Goal: Task Accomplishment & Management: Complete application form

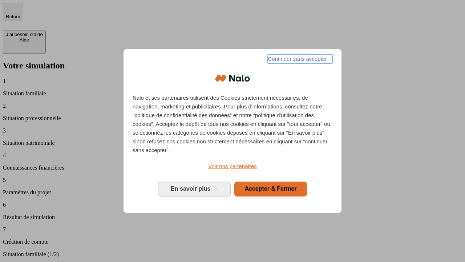
click at [300, 60] on span "Continuer sans accepter →" at bounding box center [300, 59] width 65 height 9
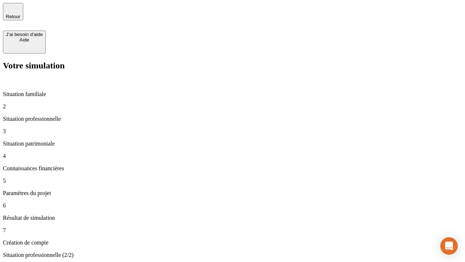
type input "30 000"
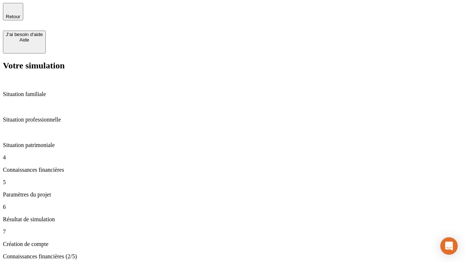
scroll to position [1, 0]
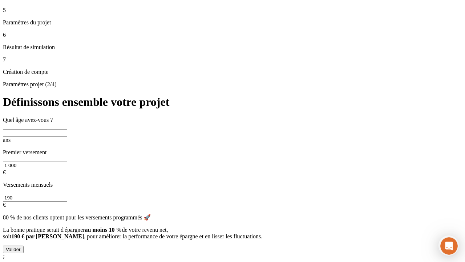
scroll to position [7, 0]
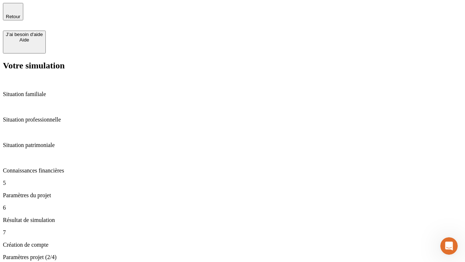
type input "25"
type input "1 000"
type input "640"
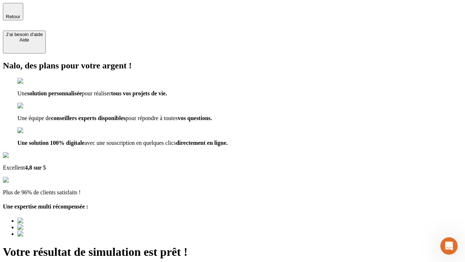
scroll to position [5, 0]
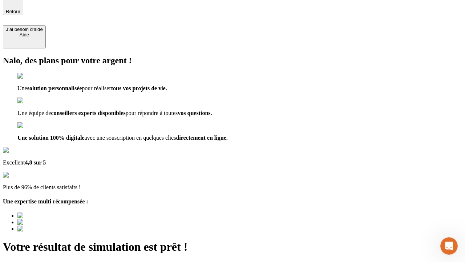
type input "[EMAIL_ADDRESS][PERSON_NAME][DOMAIN_NAME]"
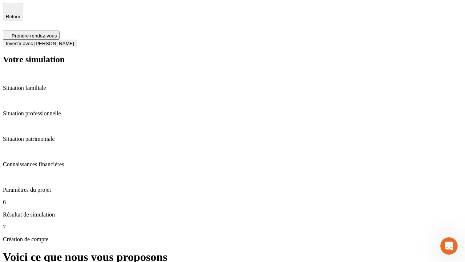
click at [74, 41] on span "Investir avec [PERSON_NAME]" at bounding box center [40, 43] width 68 height 5
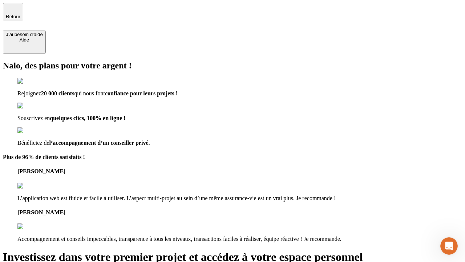
type input "[EMAIL_ADDRESS][PERSON_NAME][DOMAIN_NAME]"
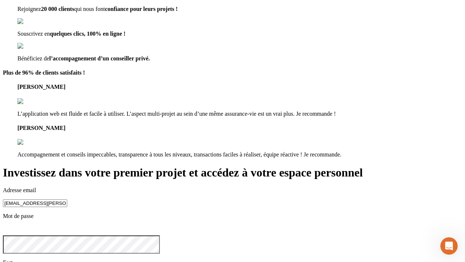
scroll to position [23, 0]
